Goal: Task Accomplishment & Management: Complete application form

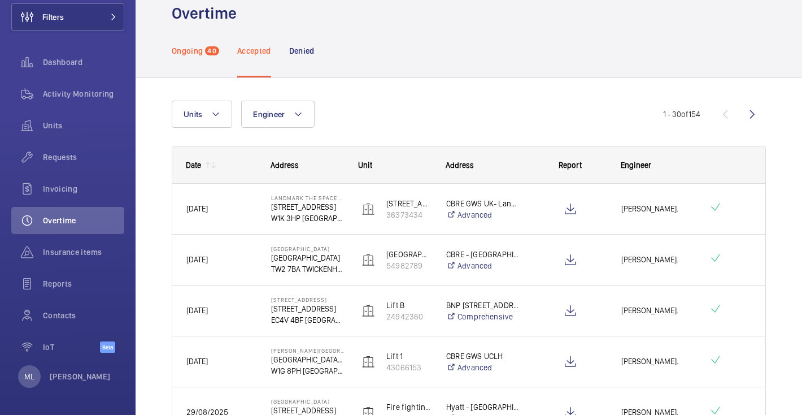
scroll to position [29, 0]
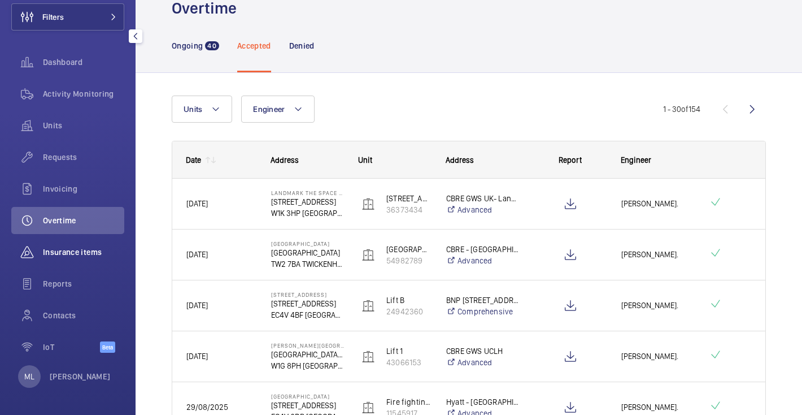
click at [88, 264] on div "Insurance items" at bounding box center [67, 251] width 113 height 27
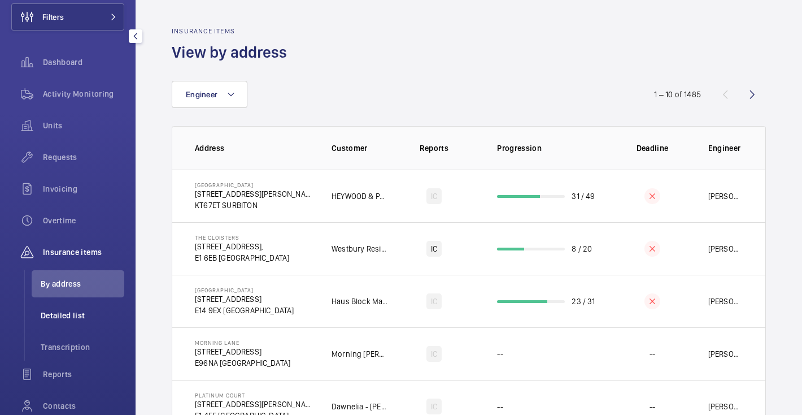
click at [97, 313] on span "Detailed list" at bounding box center [83, 315] width 84 height 11
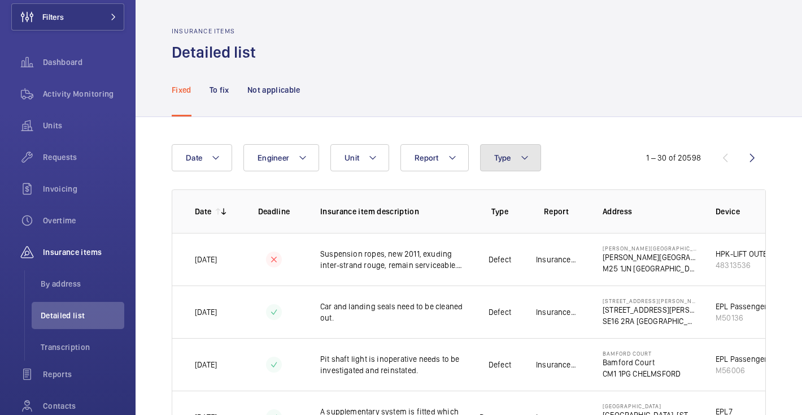
click at [497, 163] on button "Type" at bounding box center [510, 157] width 61 height 27
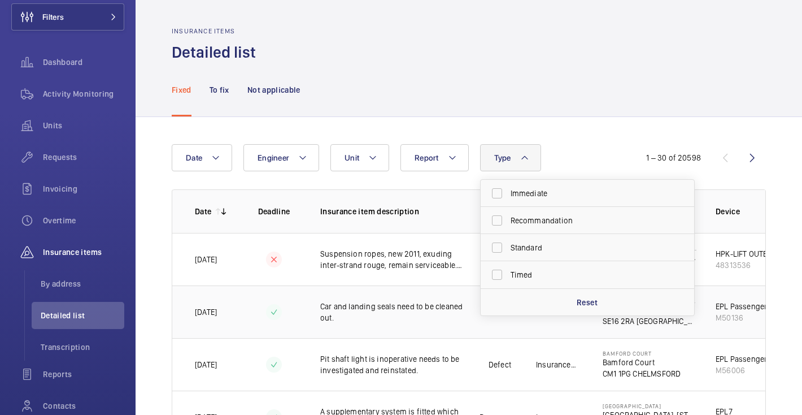
click at [686, 324] on td "[STREET_ADDRESS][PERSON_NAME][PERSON_NAME]" at bounding box center [641, 311] width 113 height 53
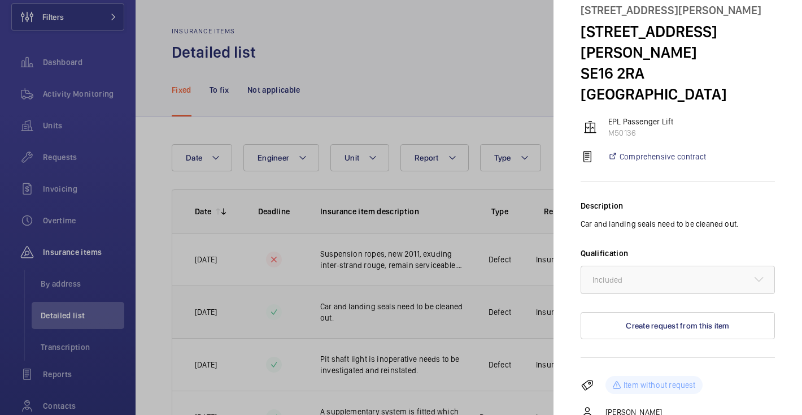
scroll to position [81, 0]
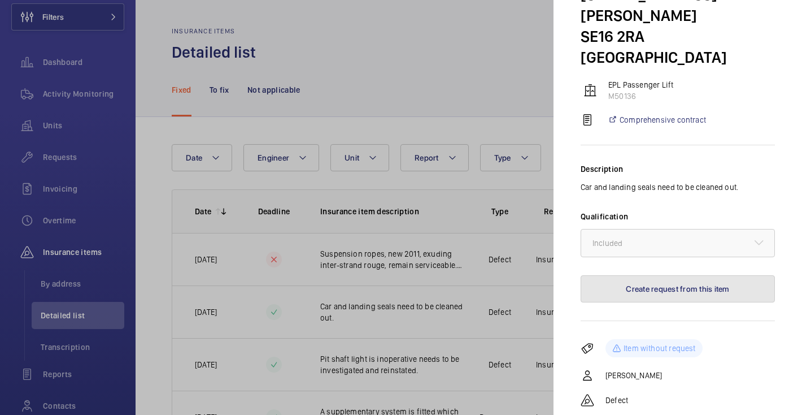
click at [680, 275] on button "Create request from this item" at bounding box center [678, 288] width 194 height 27
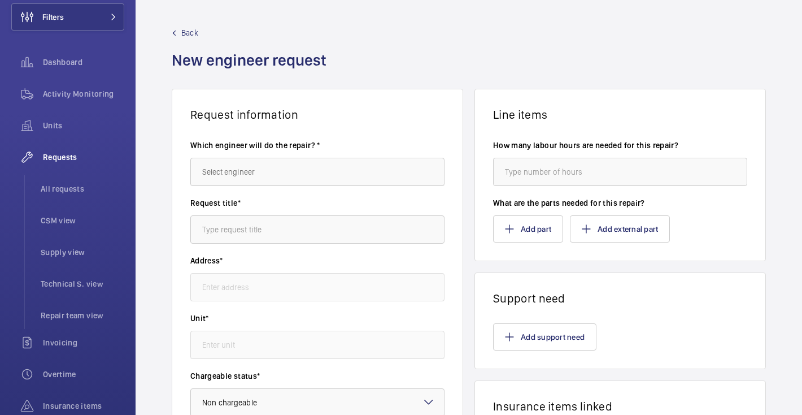
type input "[STREET_ADDRESS][PERSON_NAME][PERSON_NAME]"
type input "M50136 - EPL Passenger Lift"
click at [173, 34] on mat-icon at bounding box center [174, 33] width 5 height 5
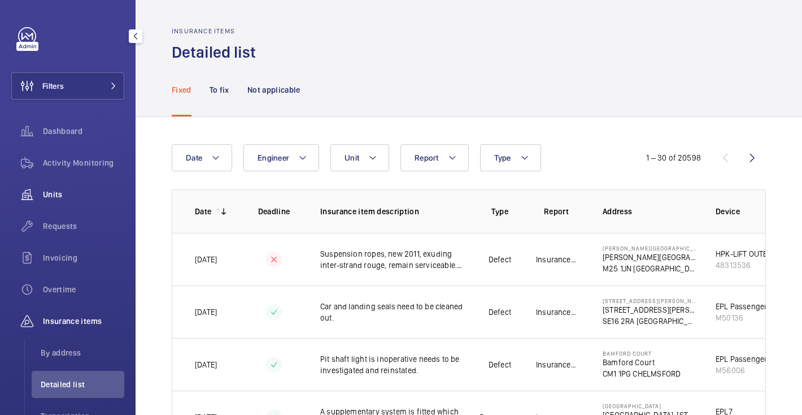
click at [75, 200] on div "Units" at bounding box center [67, 194] width 113 height 27
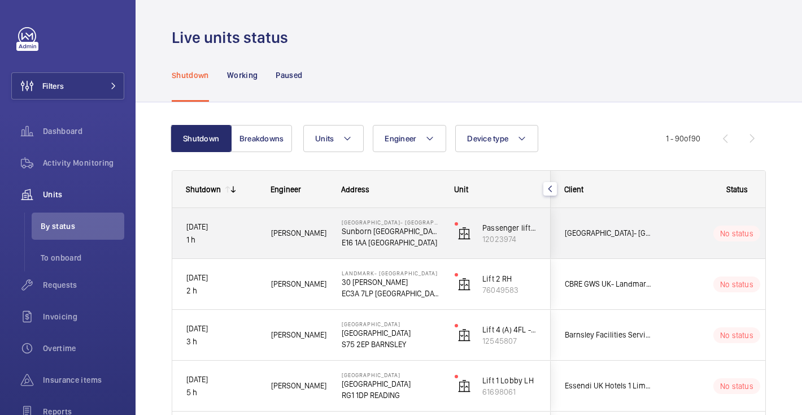
click at [376, 235] on p "Sunborn [GEOGRAPHIC_DATA]" at bounding box center [391, 230] width 98 height 11
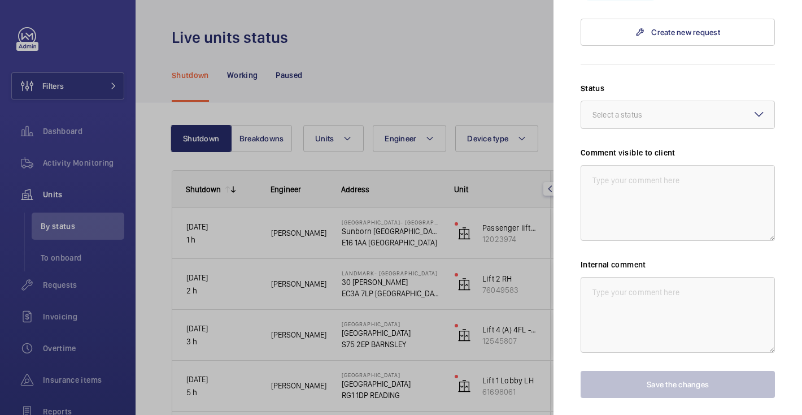
scroll to position [845, 0]
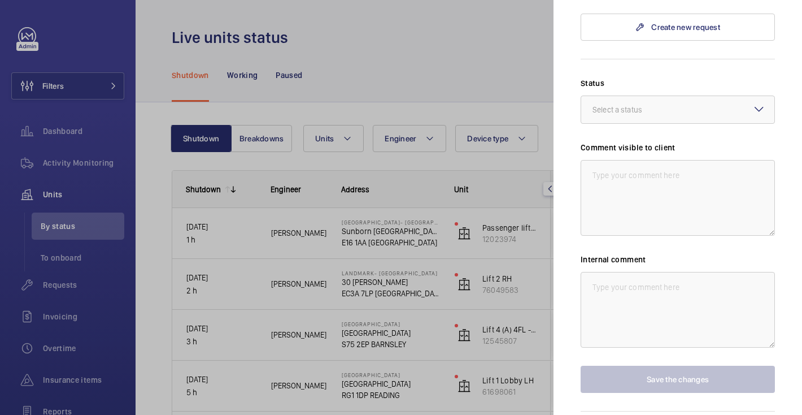
click at [384, 168] on div at bounding box center [401, 207] width 802 height 415
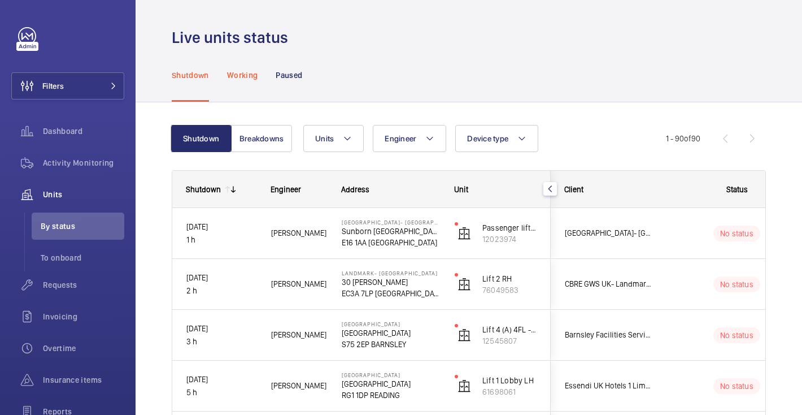
click at [248, 68] on div "Working" at bounding box center [242, 75] width 31 height 54
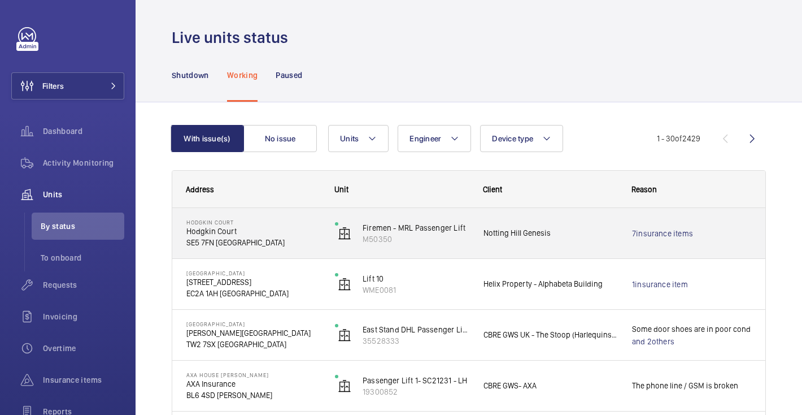
click at [389, 249] on div "Firemen - MRL Passenger Lift M50350" at bounding box center [395, 233] width 147 height 51
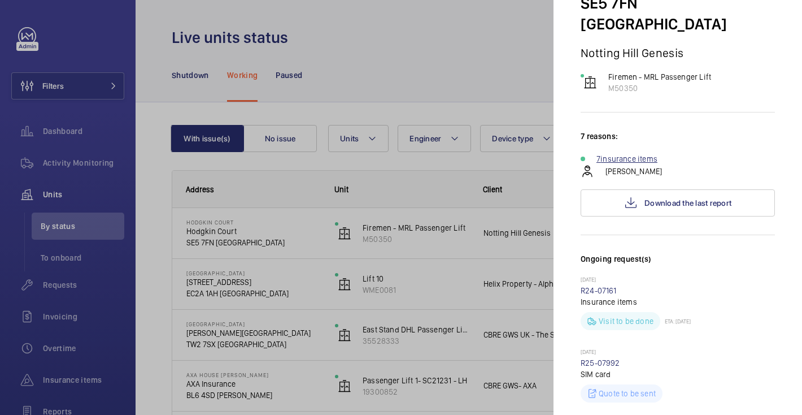
scroll to position [99, 0]
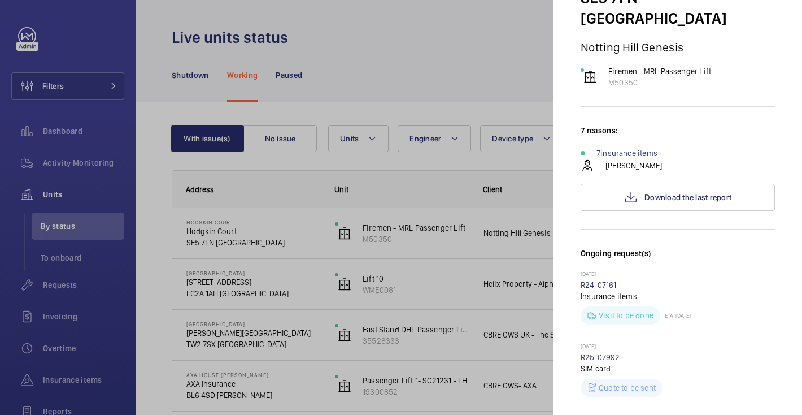
click at [618, 147] on link "7 insurance items" at bounding box center [627, 152] width 61 height 11
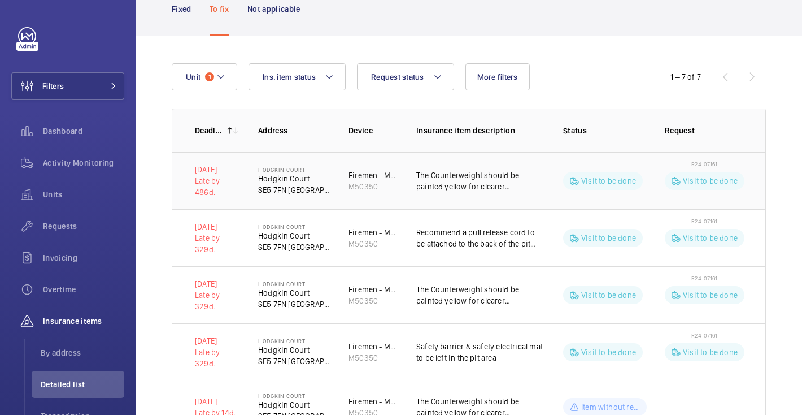
scroll to position [10, 0]
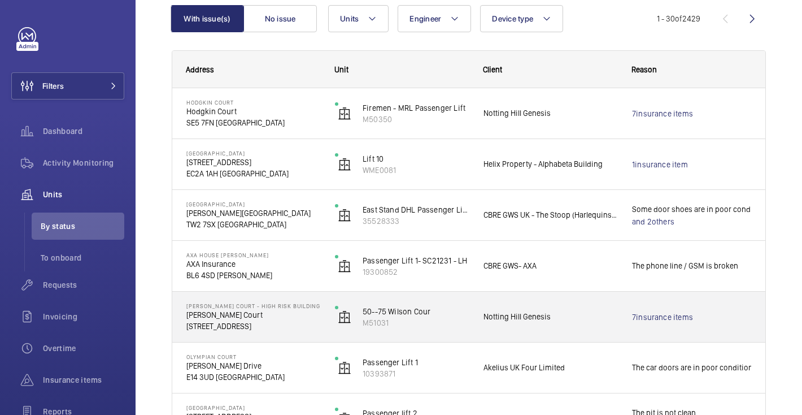
scroll to position [121, 0]
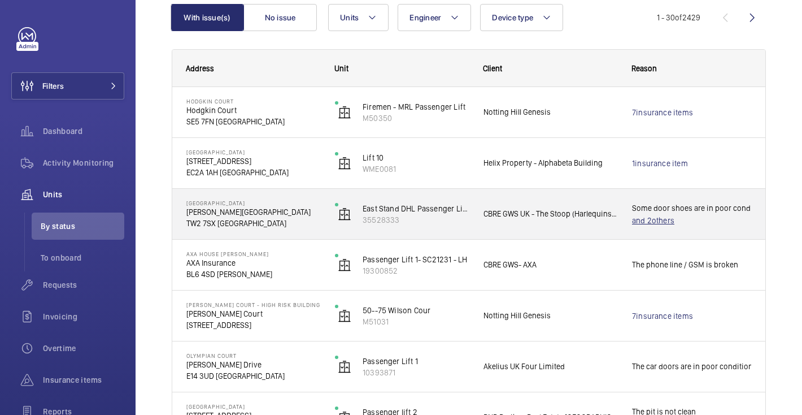
click at [654, 225] on span "others" at bounding box center [663, 220] width 23 height 9
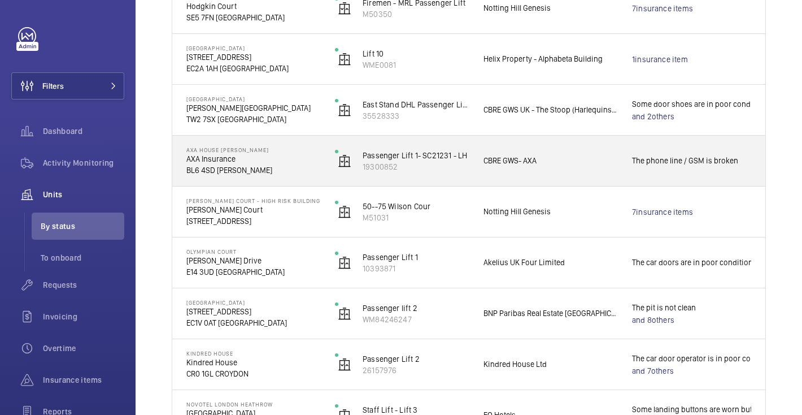
scroll to position [228, 0]
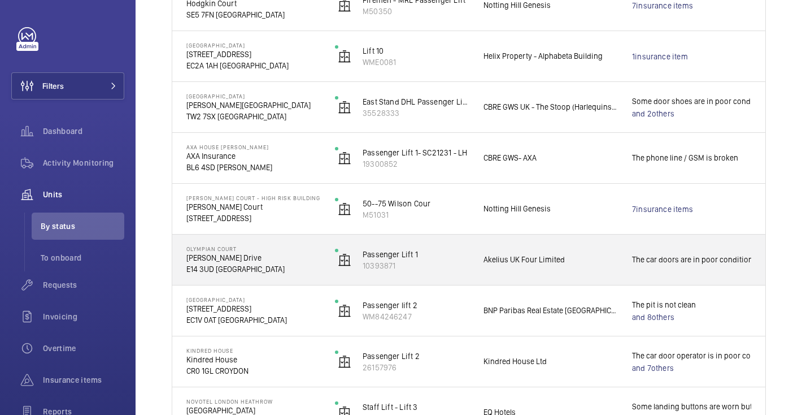
click at [677, 258] on p "The car doors are in poor condition" at bounding box center [691, 259] width 119 height 13
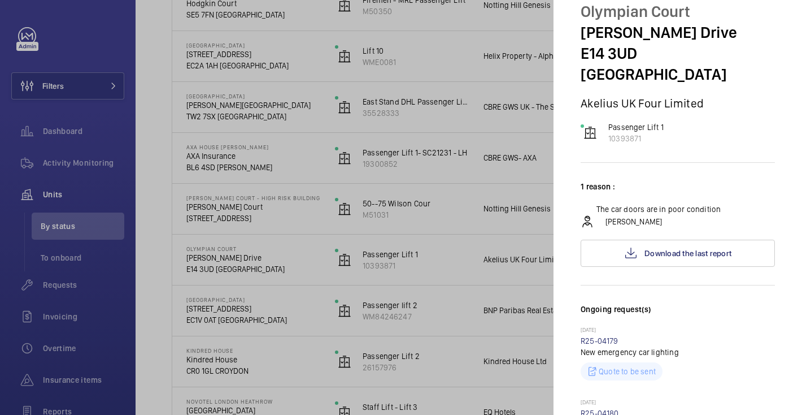
scroll to position [0, 0]
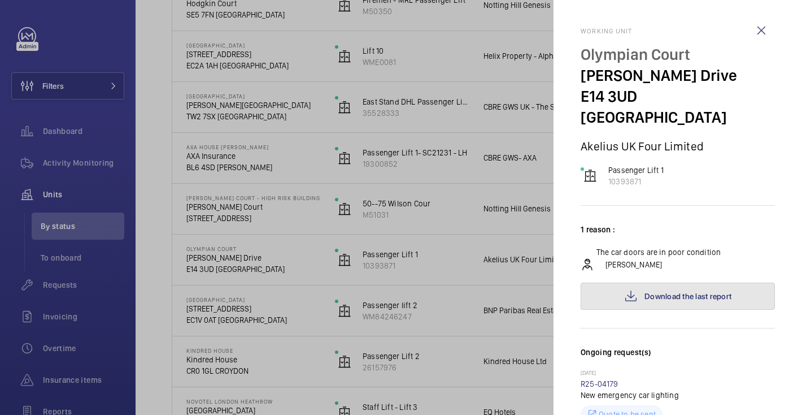
click at [686, 292] on span "Download the last report" at bounding box center [688, 296] width 87 height 9
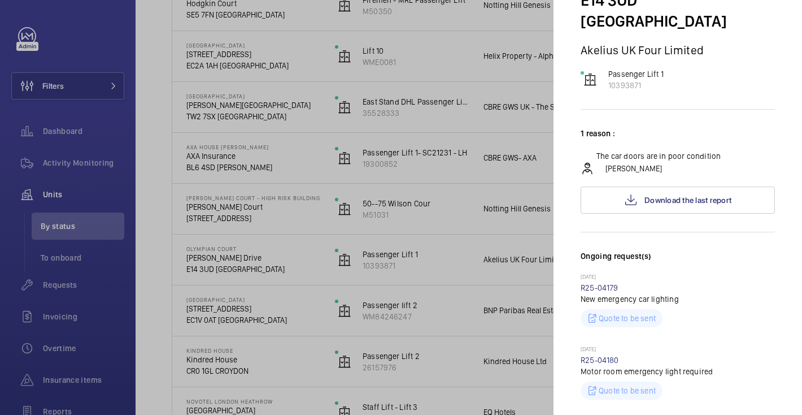
scroll to position [169, 0]
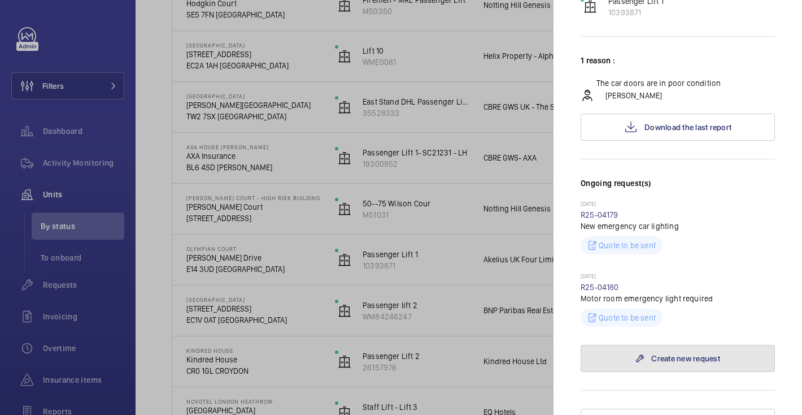
click at [697, 345] on link "Create new request" at bounding box center [678, 358] width 194 height 27
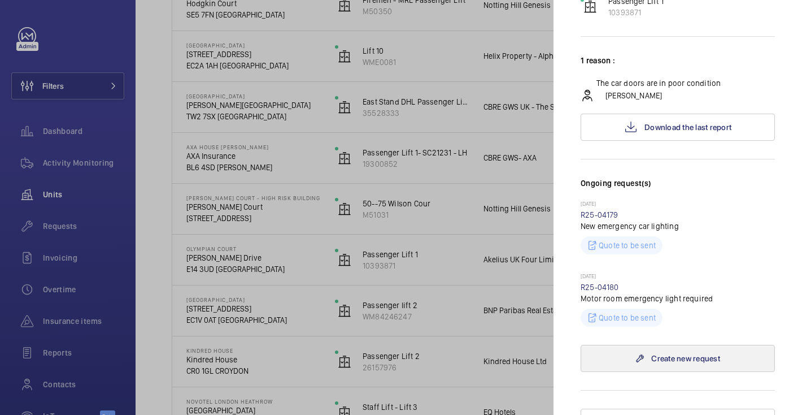
scroll to position [3, 0]
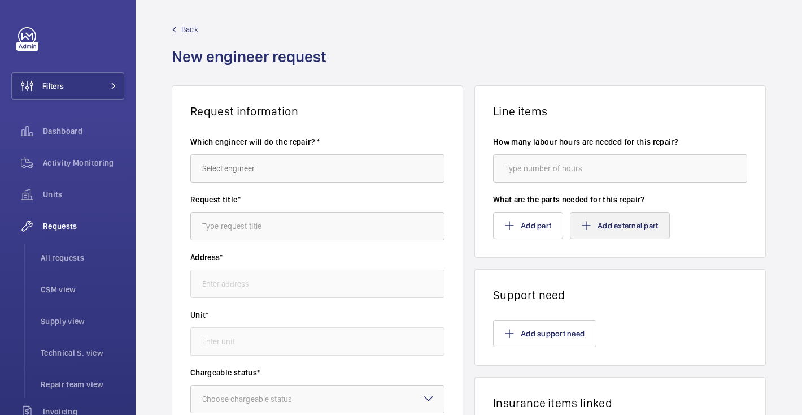
type input "[STREET_ADDRESS][PERSON_NAME]"
type input "10393871 - Passenger Lift 1"
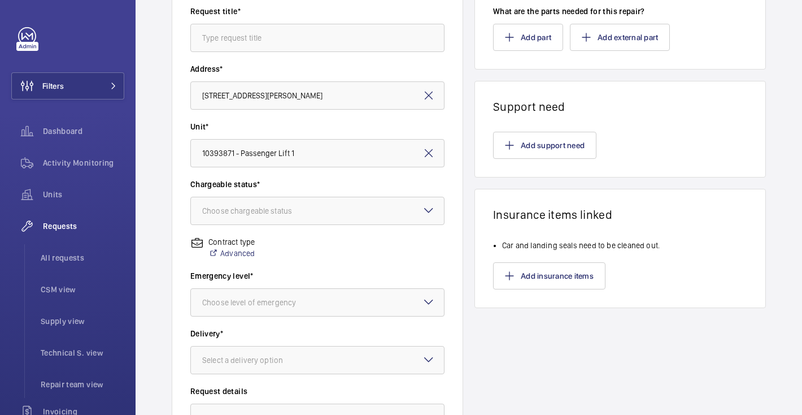
scroll to position [194, 0]
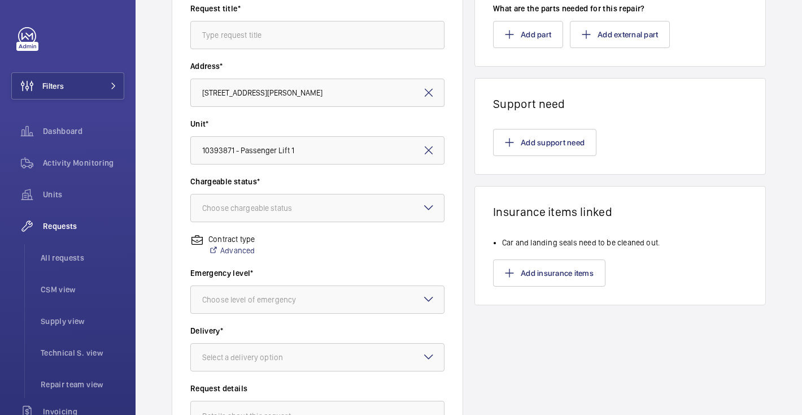
drag, startPoint x: 665, startPoint y: 242, endPoint x: 499, endPoint y: 249, distance: 165.7
click at [499, 249] on wm-front-audit-report-lines-linked "Car and landing seals need to be cleaned out. Add insurance items" at bounding box center [620, 262] width 254 height 50
click at [522, 266] on button "Add insurance items" at bounding box center [549, 272] width 112 height 27
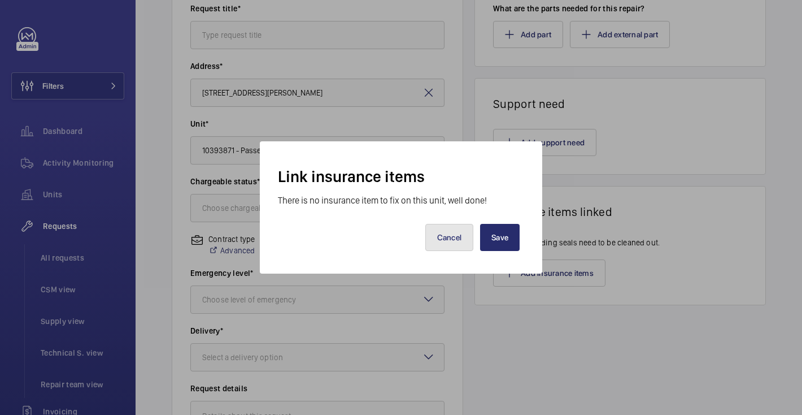
click at [459, 244] on button "Cancel" at bounding box center [450, 237] width 49 height 27
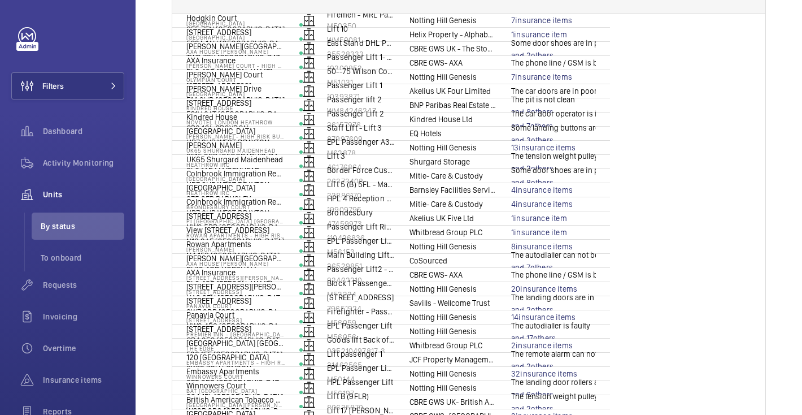
scroll to position [80, 0]
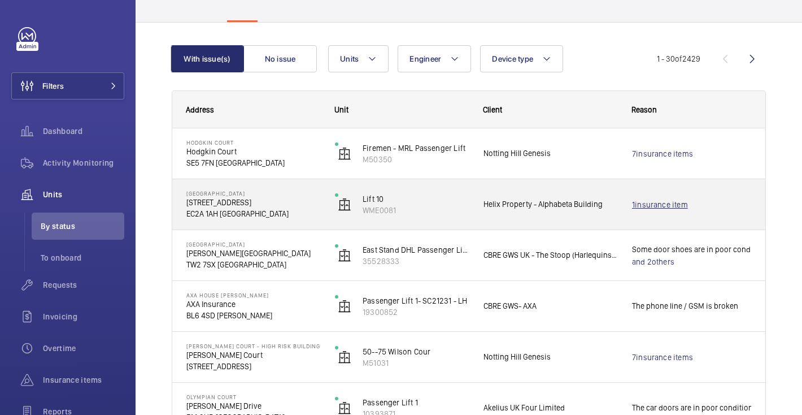
click at [648, 209] on link "1 insurance item" at bounding box center [691, 204] width 119 height 11
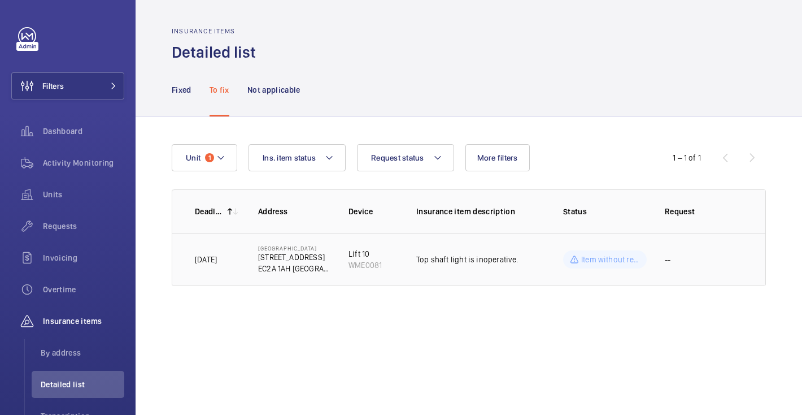
click at [672, 262] on td "--" at bounding box center [698, 259] width 102 height 53
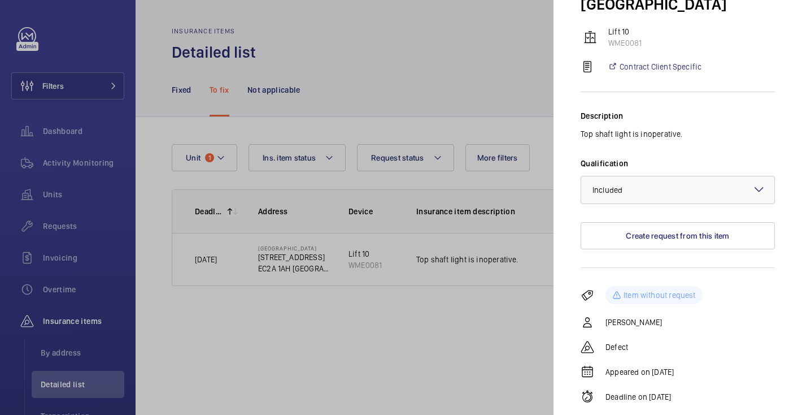
scroll to position [111, 0]
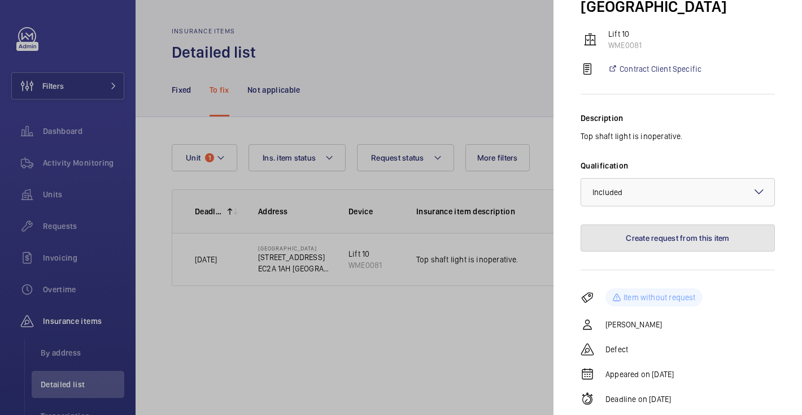
click at [698, 224] on button "Create request from this item" at bounding box center [678, 237] width 194 height 27
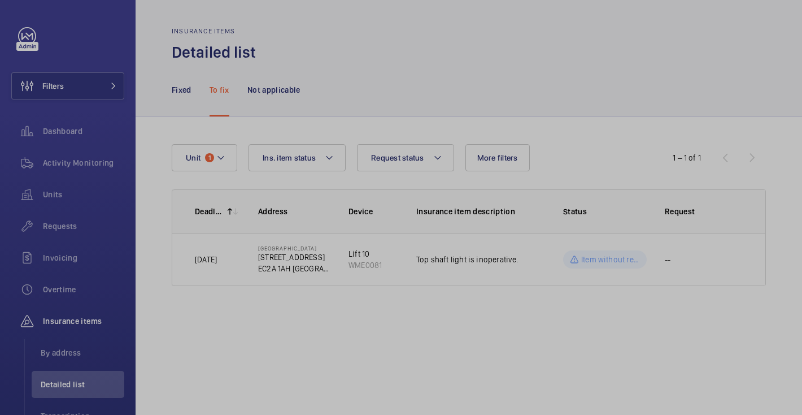
scroll to position [0, 0]
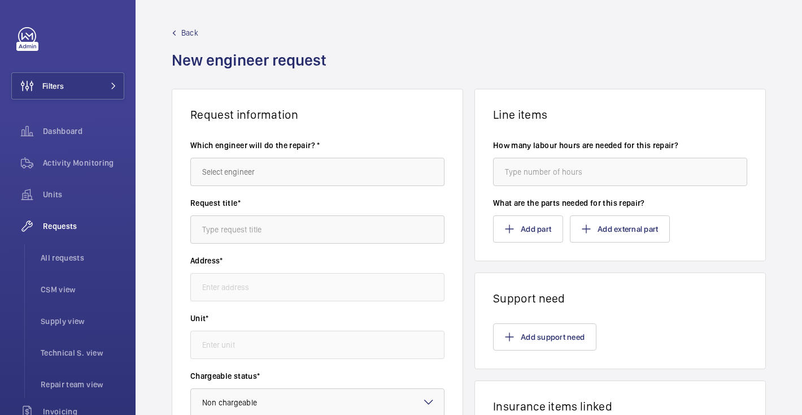
type input "[GEOGRAPHIC_DATA] [STREET_ADDRESS]"
type input "WME0081 - Lift 10"
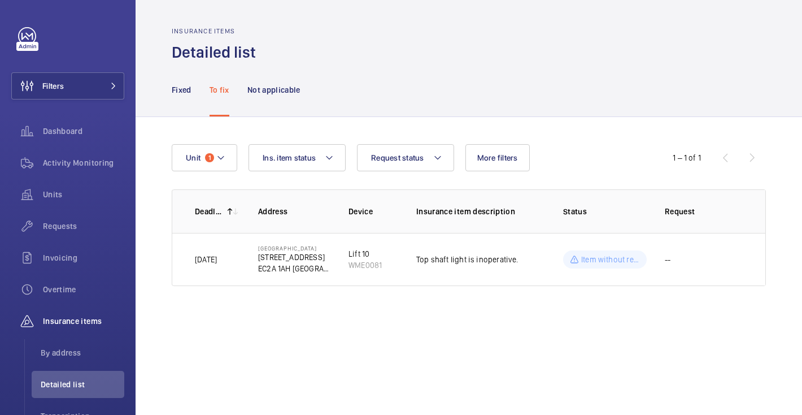
click at [570, 170] on div "Unit 1 Request status Ins. item status More filters" at bounding box center [401, 157] width 459 height 27
